Goal: Information Seeking & Learning: Learn about a topic

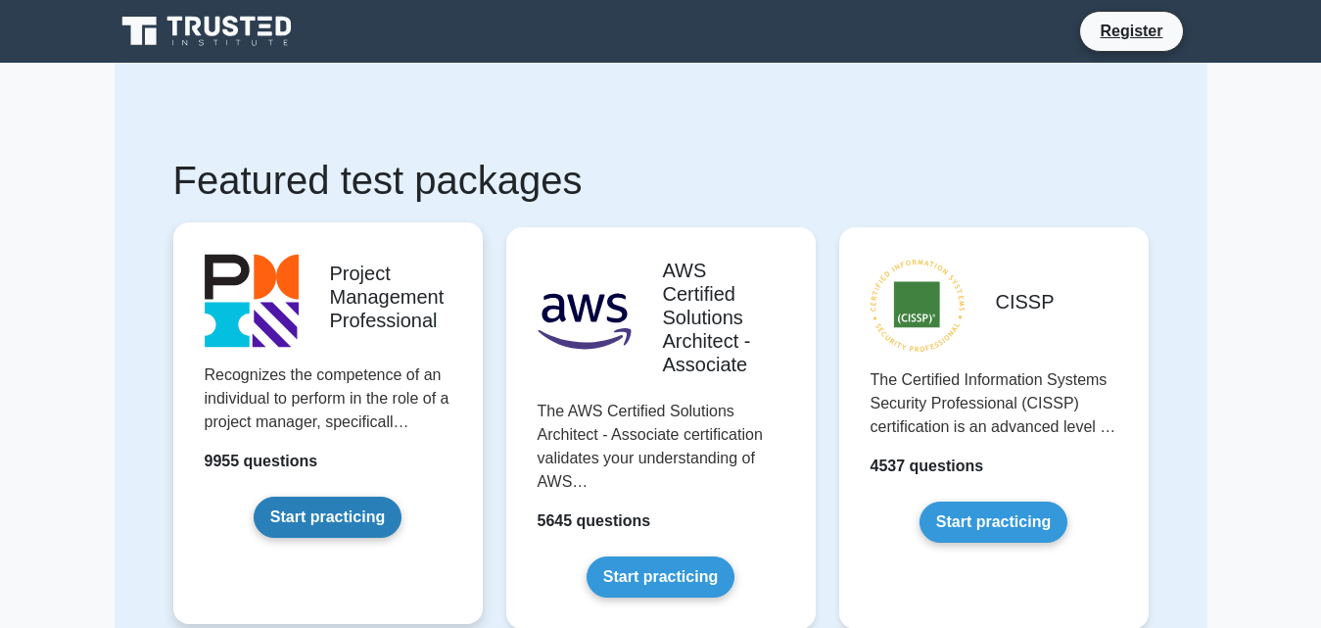
click at [313, 520] on link "Start practicing" at bounding box center [328, 516] width 148 height 41
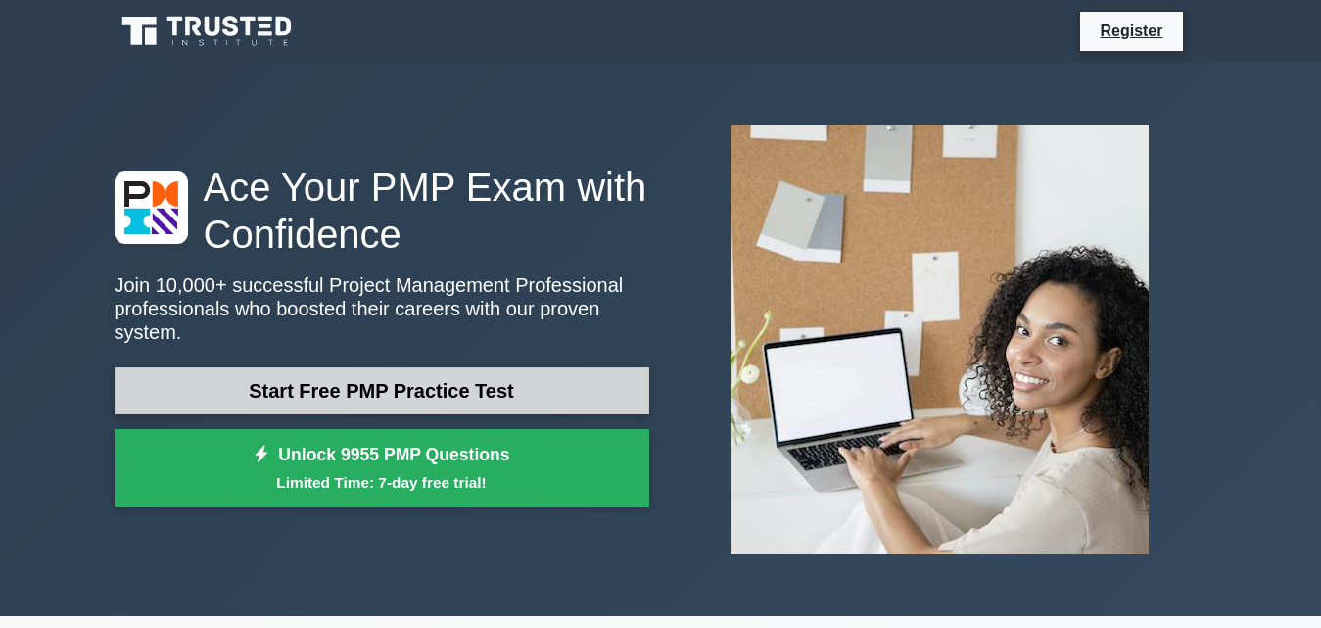
click at [359, 378] on link "Start Free PMP Practice Test" at bounding box center [382, 390] width 535 height 47
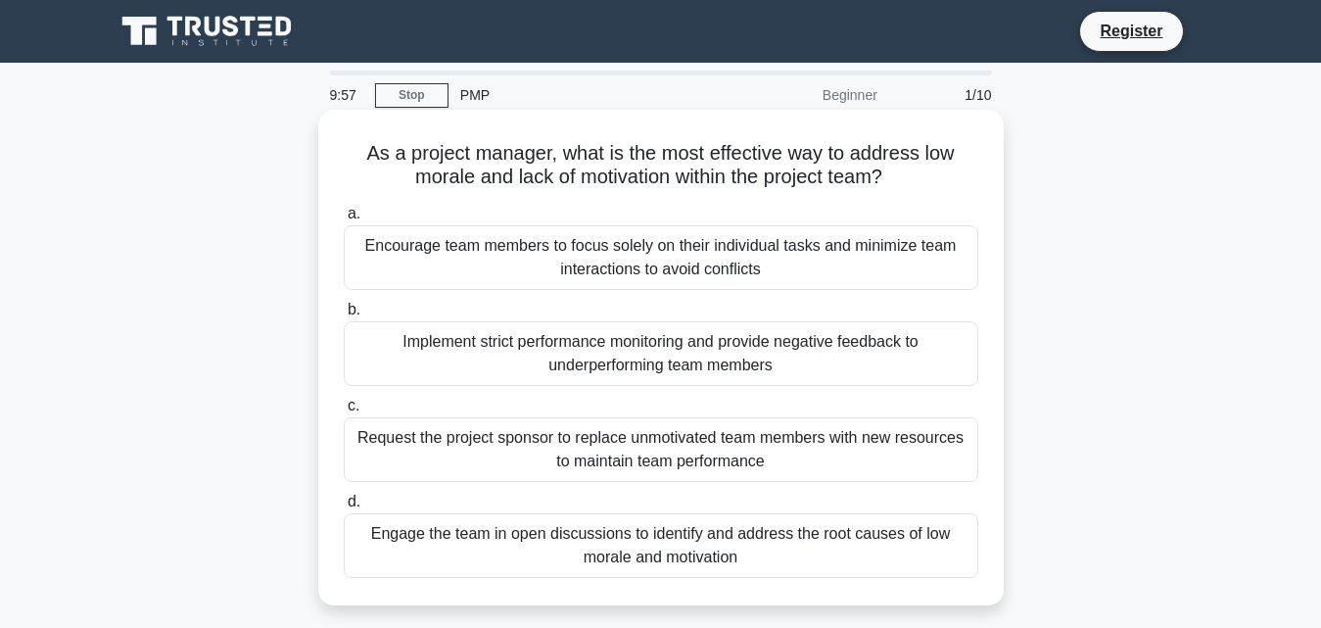
click at [441, 251] on div "Encourage team members to focus solely on their individual tasks and minimize t…" at bounding box center [661, 257] width 635 height 65
click at [344, 220] on input "a. Encourage team members to focus solely on their individual tasks and minimiz…" at bounding box center [344, 214] width 0 height 13
